Goal: Task Accomplishment & Management: Use online tool/utility

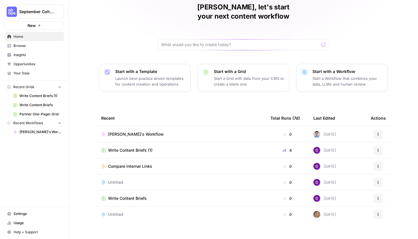
scroll to position [24, 0]
click at [56, 123] on button "Recent Workflows" at bounding box center [34, 123] width 59 height 9
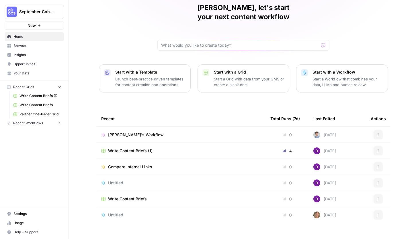
click at [56, 123] on button "Recent Workflows" at bounding box center [34, 123] width 59 height 9
click at [39, 125] on span "Recent Workflows" at bounding box center [28, 123] width 30 height 5
click at [198, 148] on div "Write Content Briefs (1)" at bounding box center [181, 151] width 160 height 6
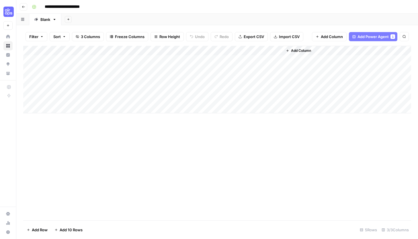
click at [24, 6] on icon "button" at bounding box center [23, 6] width 3 height 3
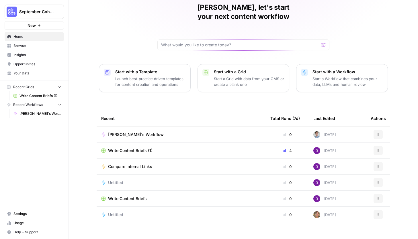
scroll to position [24, 0]
click at [318, 148] on img at bounding box center [316, 151] width 7 height 7
click at [243, 212] on div "Untitled" at bounding box center [181, 215] width 160 height 6
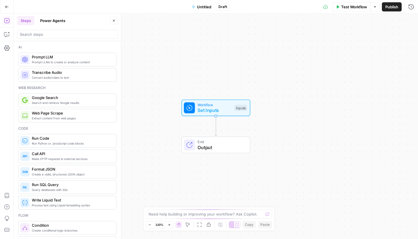
click at [7, 5] on icon "button" at bounding box center [7, 7] width 4 height 4
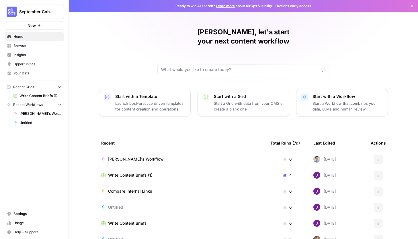
scroll to position [24, 0]
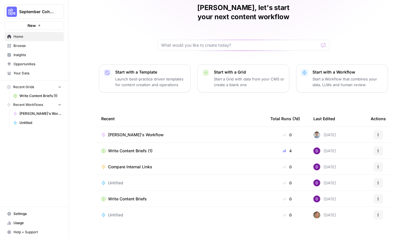
click at [378, 135] on icon "button" at bounding box center [377, 135] width 1 height 1
click at [250, 224] on tbody "[PERSON_NAME]'s Workflow 0 [DATE] Actions Write Content Briefs (1) 4 [DATE] Act…" at bounding box center [243, 183] width 293 height 112
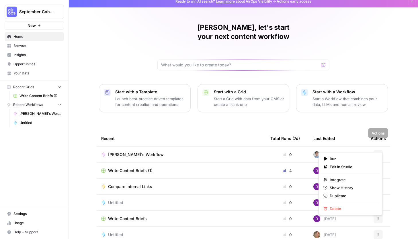
click at [380, 150] on button "Actions" at bounding box center [377, 154] width 9 height 9
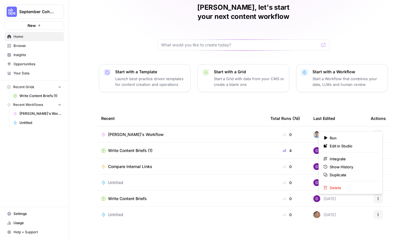
click at [236, 215] on tbody "[PERSON_NAME]'s Workflow 0 [DATE] Actions Write Content Briefs (1) 4 [DATE] Act…" at bounding box center [243, 183] width 293 height 112
click at [230, 175] on td "Untitled" at bounding box center [181, 183] width 169 height 16
click at [317, 196] on img at bounding box center [316, 199] width 7 height 7
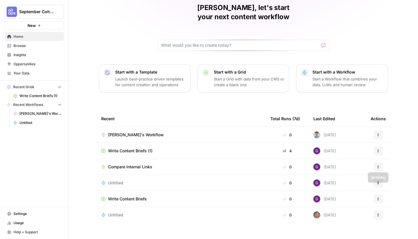
click at [378, 197] on icon "button" at bounding box center [377, 198] width 3 height 3
click at [217, 196] on div "Write Content Briefs" at bounding box center [181, 199] width 160 height 6
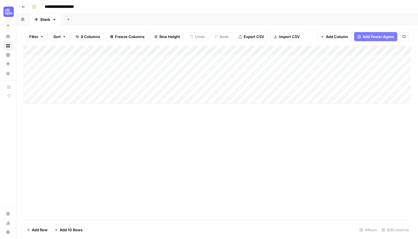
click at [245, 184] on div "Add Column" at bounding box center [217, 133] width 388 height 175
